Goal: Information Seeking & Learning: Learn about a topic

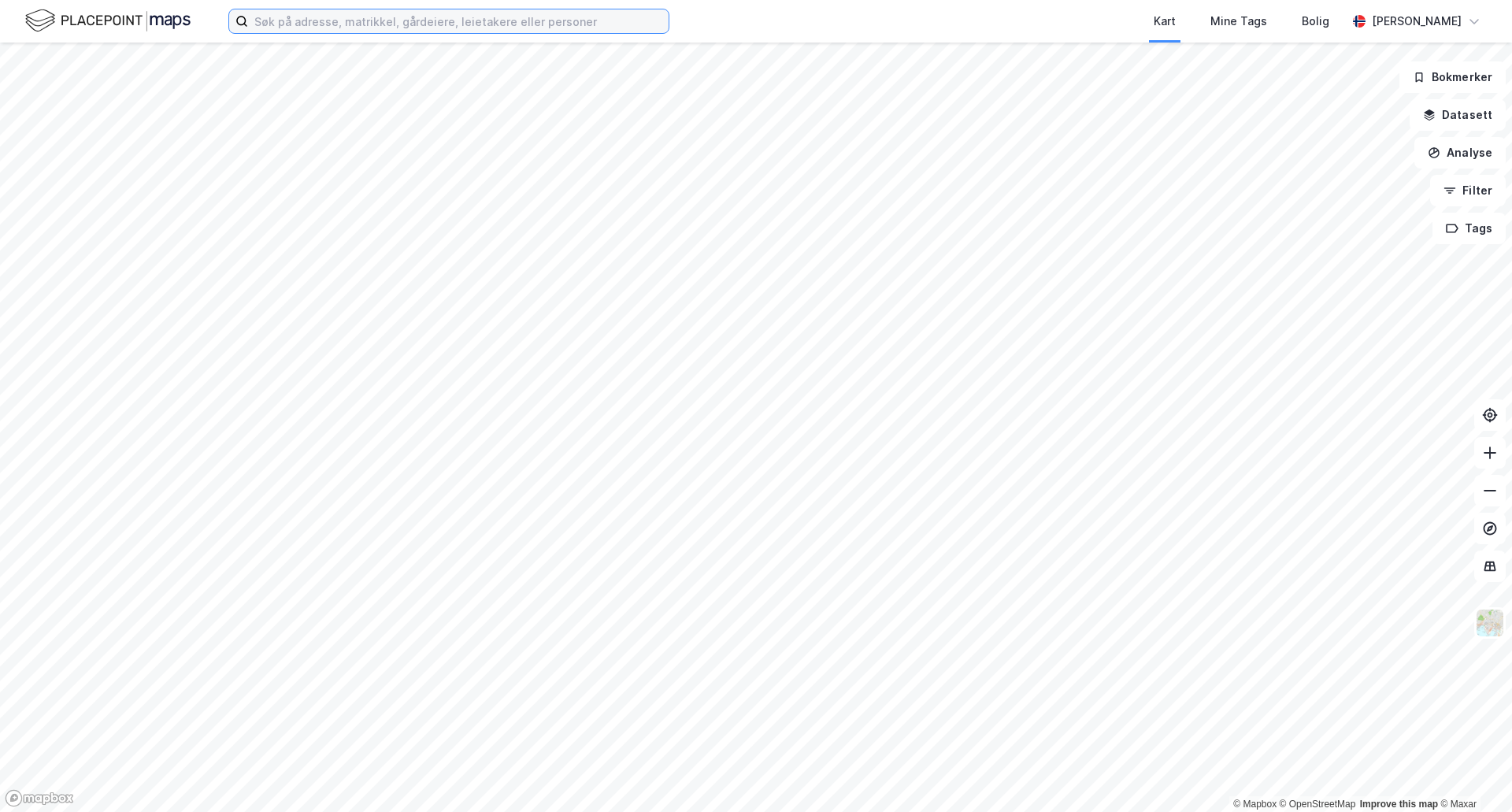
click at [427, 28] on input at bounding box center [458, 22] width 420 height 24
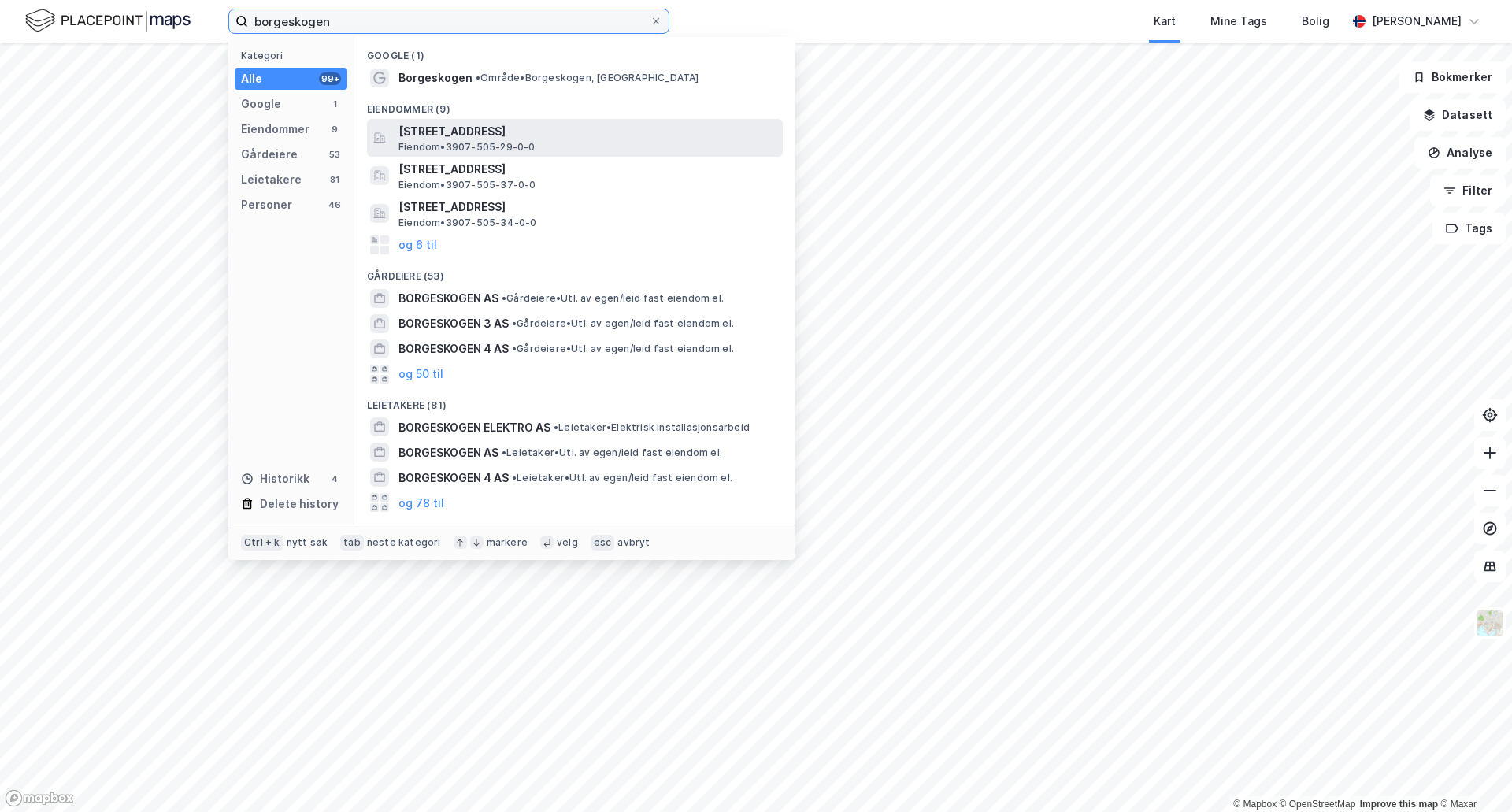
type input "borgeskogen"
click at [466, 132] on span "[STREET_ADDRESS]" at bounding box center [588, 132] width 378 height 19
